Goal: Task Accomplishment & Management: Use online tool/utility

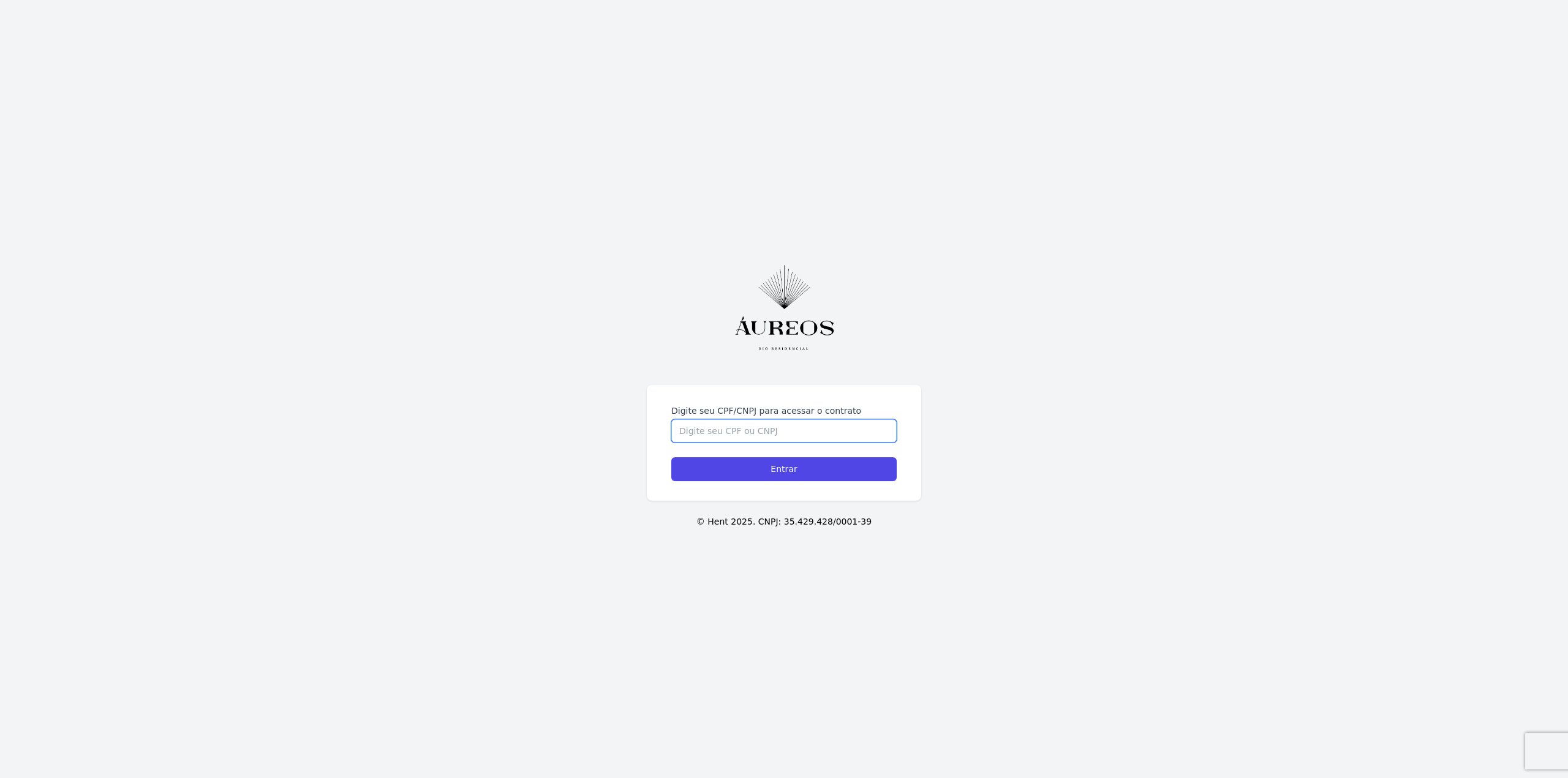
click at [833, 432] on input "Digite seu CPF/CNPJ para acessar o contrato" at bounding box center [783, 431] width 225 height 23
type input "05813756701"
click at [671, 457] on input "Entrar" at bounding box center [783, 469] width 225 height 24
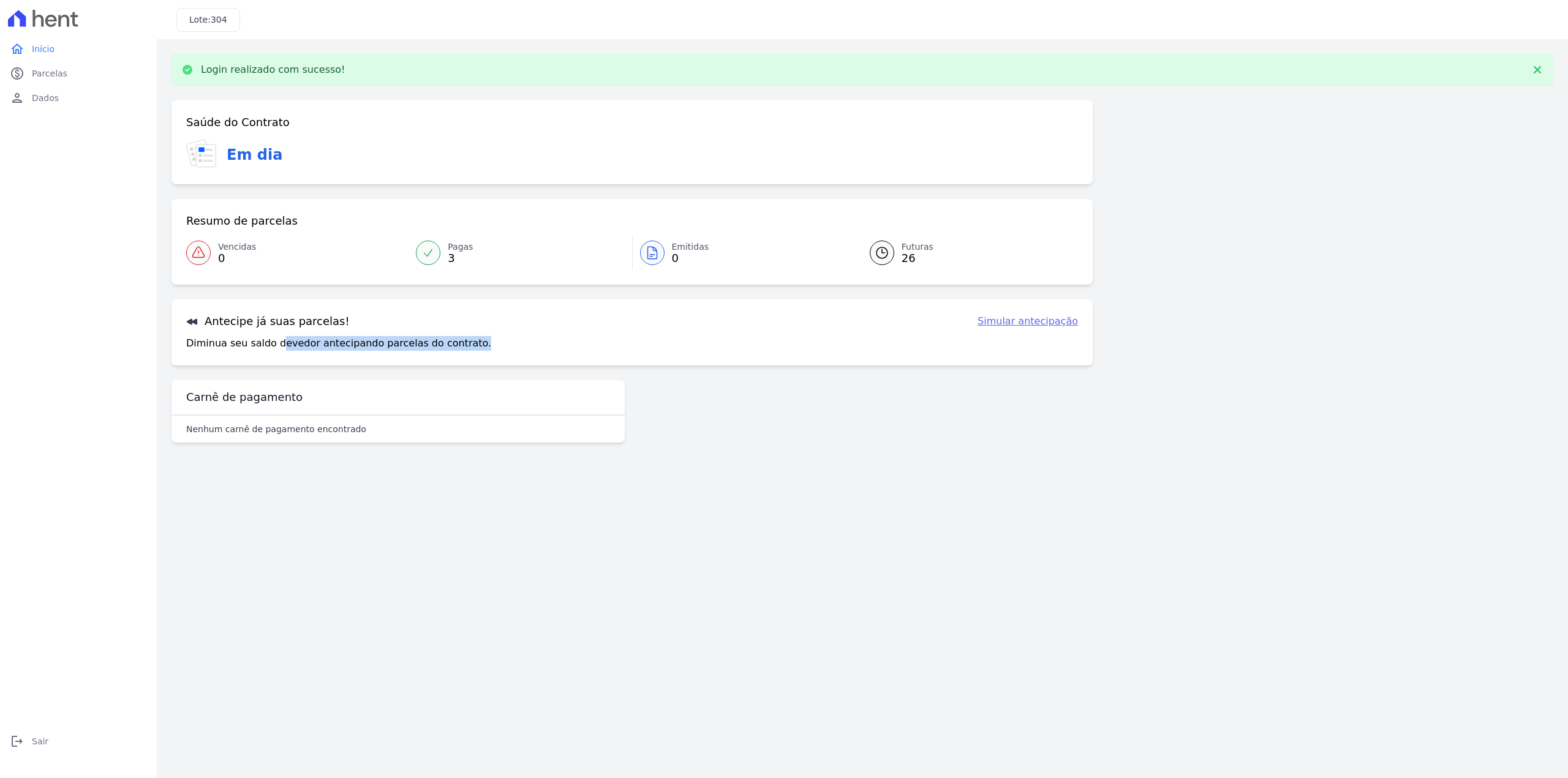
drag, startPoint x: 321, startPoint y: 334, endPoint x: 477, endPoint y: 344, distance: 156.3
click at [477, 344] on div "Diminua seu saldo devedor antecipando parcelas do contrato. Simular antecipação" at bounding box center [632, 344] width 892 height 15
click at [1031, 319] on link "Simular antecipação" at bounding box center [1027, 321] width 101 height 15
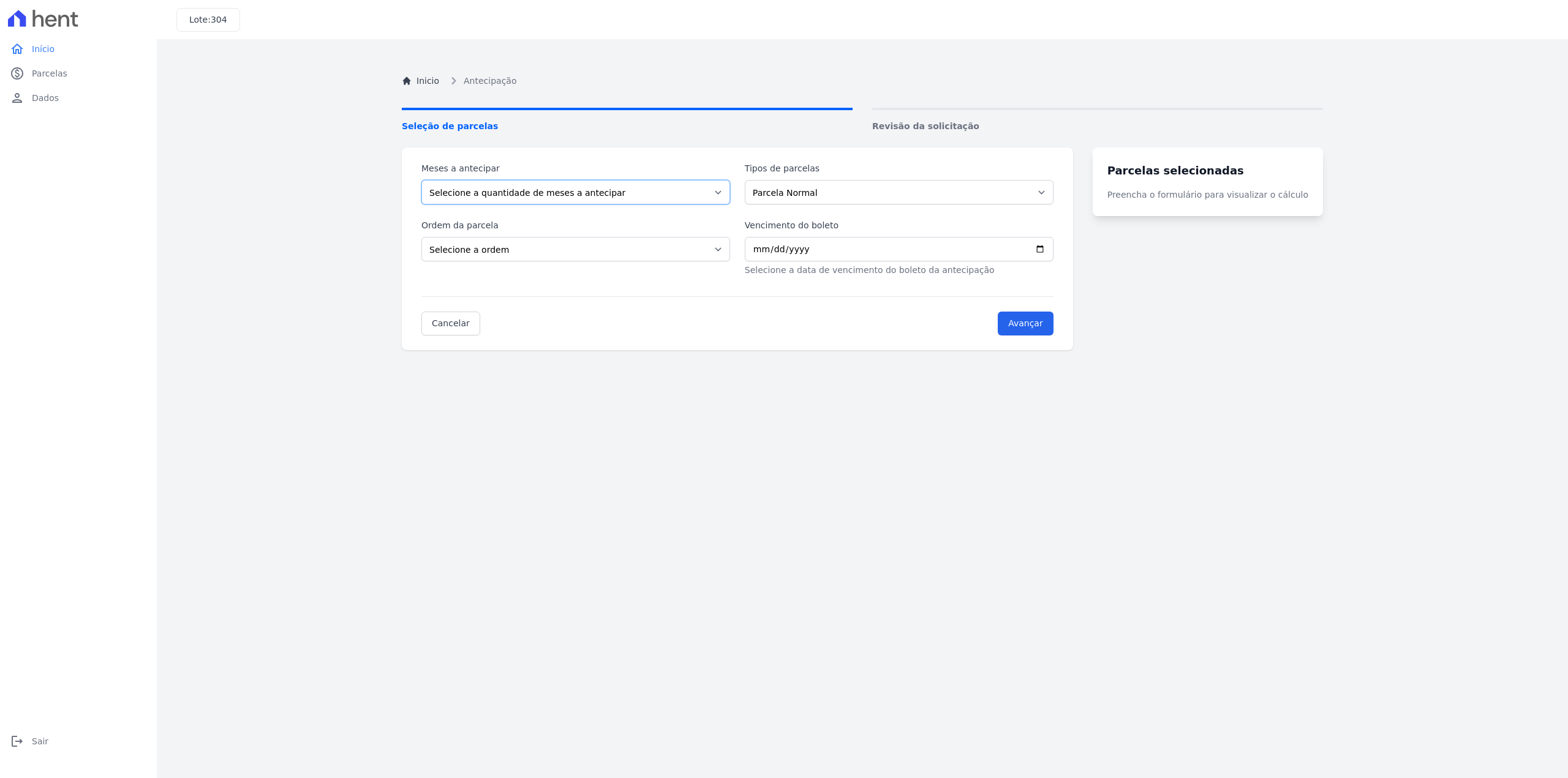
click at [637, 196] on select "Selecione a quantidade de meses a antecipar 1 2 3 4 5 6 7 8 9 10 11 12 13 14 15…" at bounding box center [576, 192] width 309 height 25
click at [951, 430] on div "Inicio Antecipação Seleção de parcelas Revisão da solicitação Meses a antecipar…" at bounding box center [862, 442] width 941 height 778
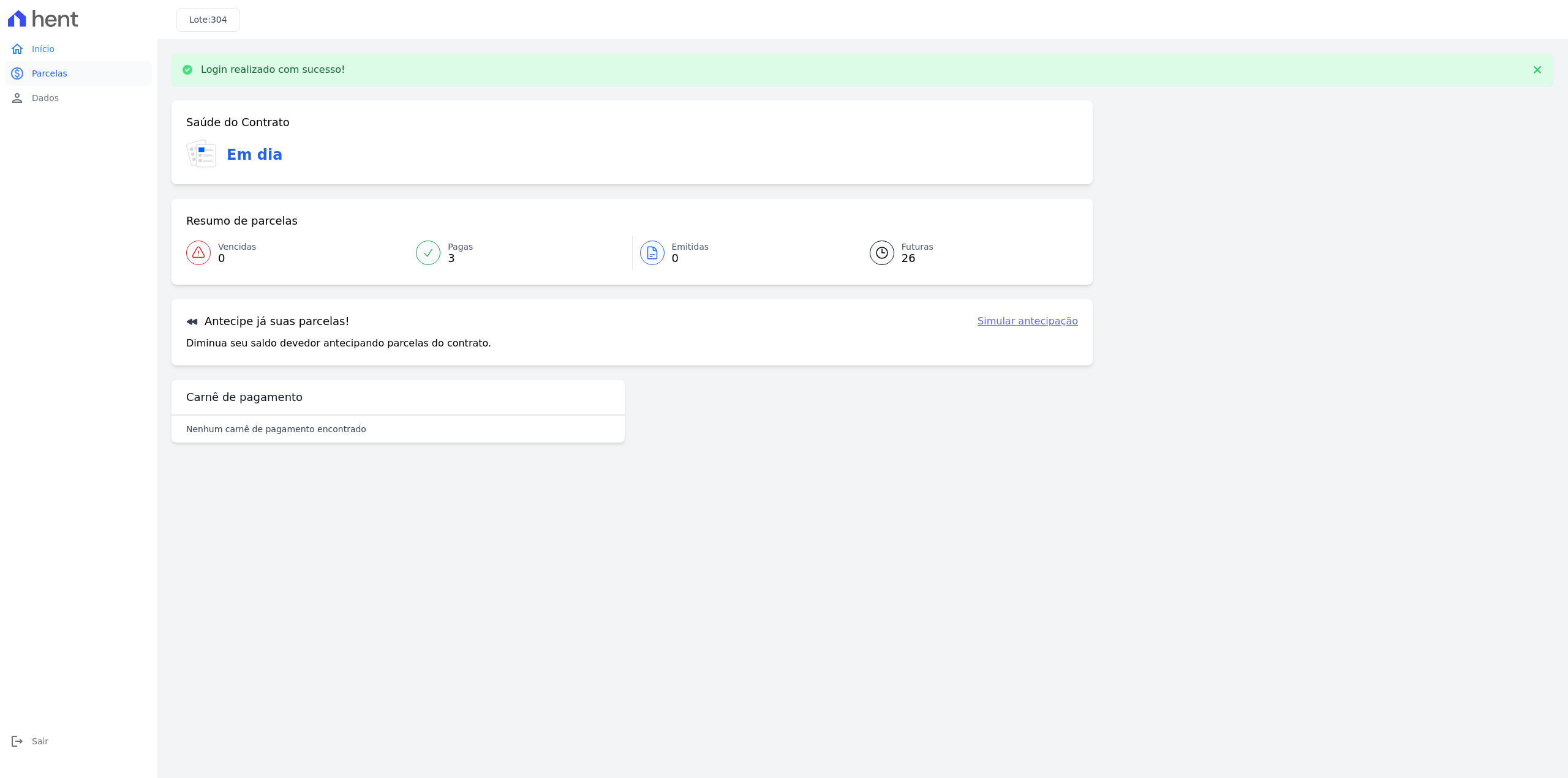
click at [55, 77] on span "Parcelas" at bounding box center [50, 73] width 36 height 12
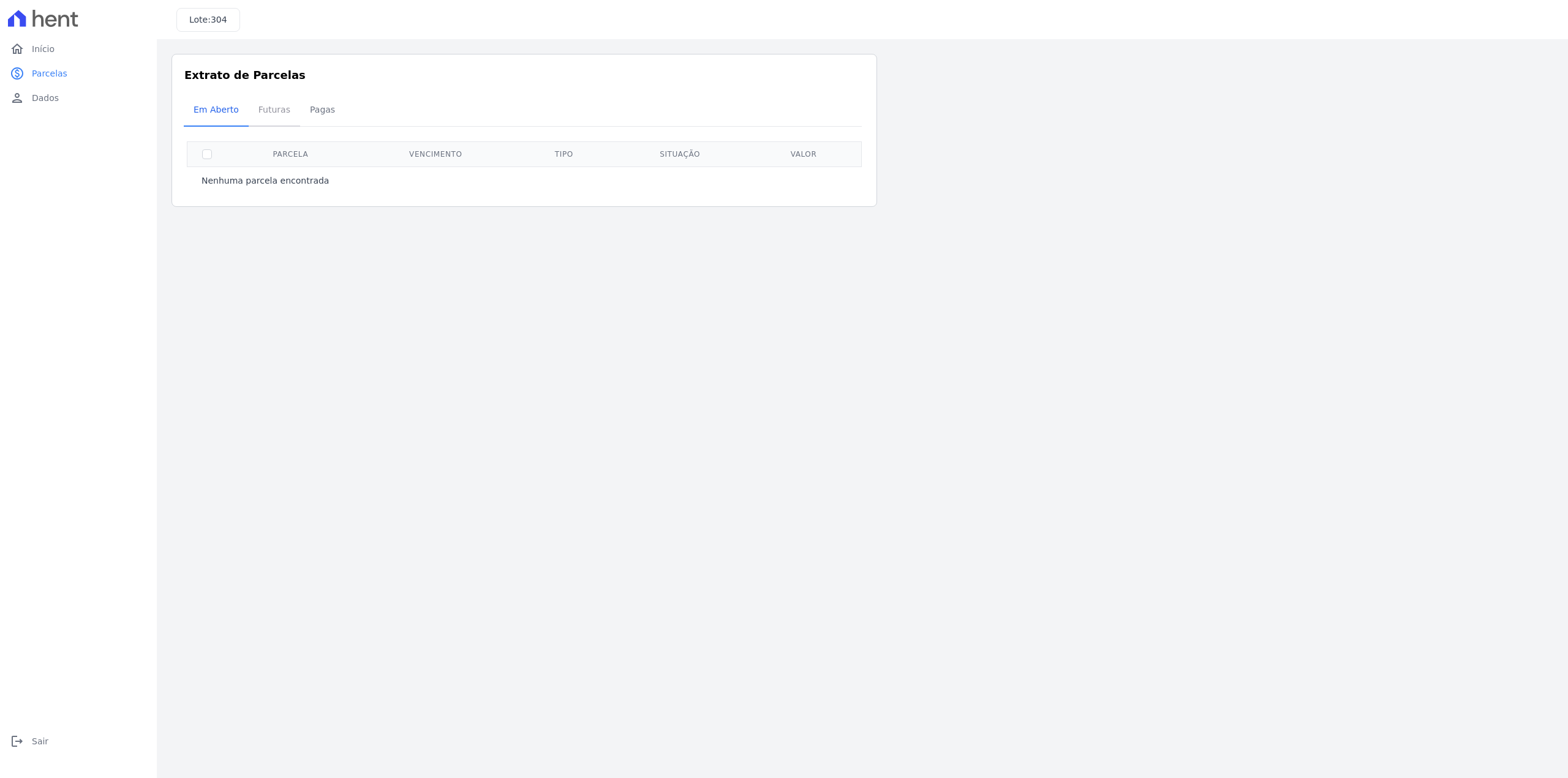
click at [259, 109] on span "Futuras" at bounding box center [274, 110] width 46 height 25
